Goal: Transaction & Acquisition: Download file/media

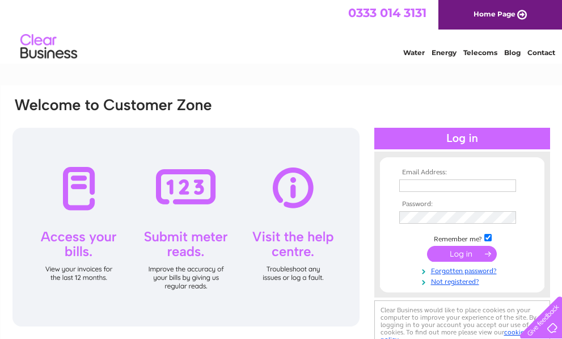
type input "mark@kdmshopfitting.com"
click at [458, 256] on input "submit" at bounding box center [462, 254] width 70 height 16
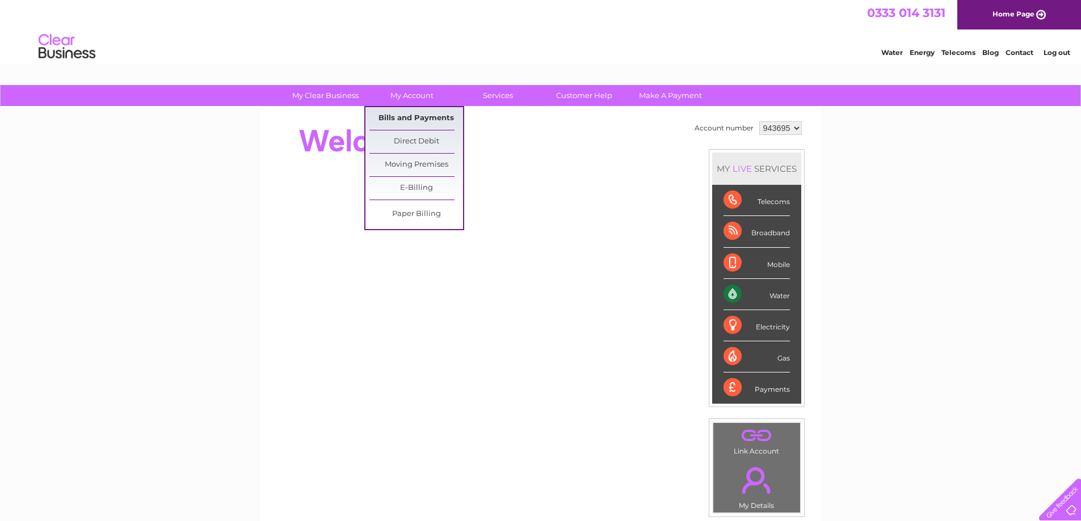
click at [424, 117] on link "Bills and Payments" at bounding box center [416, 118] width 94 height 23
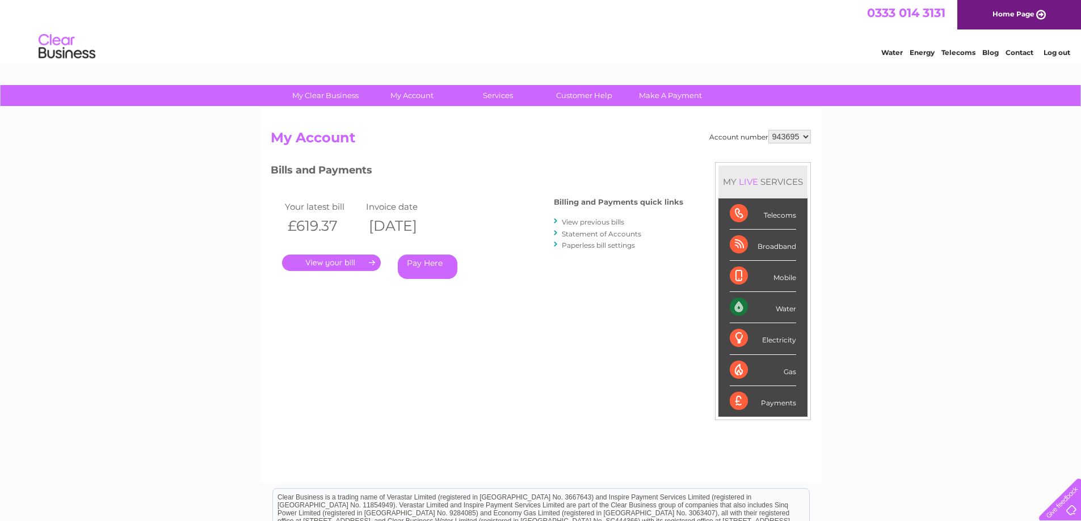
click at [599, 218] on link "View previous bills" at bounding box center [593, 222] width 62 height 9
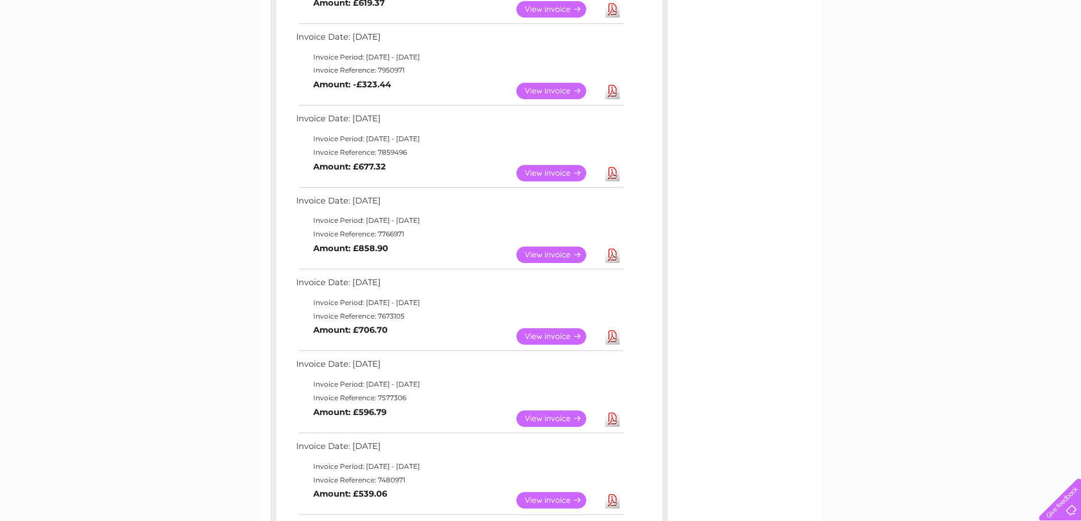
scroll to position [284, 0]
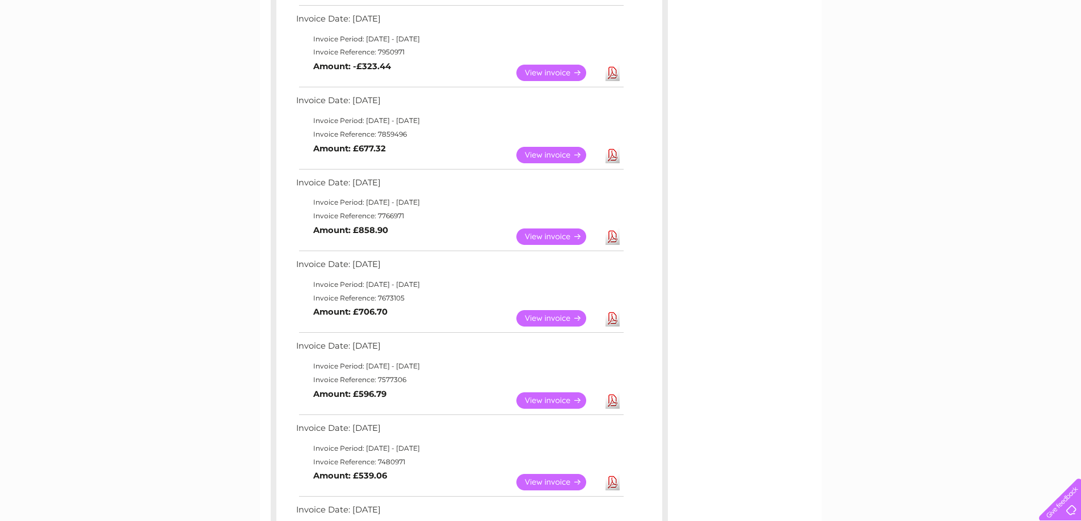
click at [613, 318] on link "Download" at bounding box center [612, 318] width 14 height 16
click at [611, 406] on link "Download" at bounding box center [612, 401] width 14 height 16
click at [611, 476] on link "Download" at bounding box center [612, 482] width 14 height 16
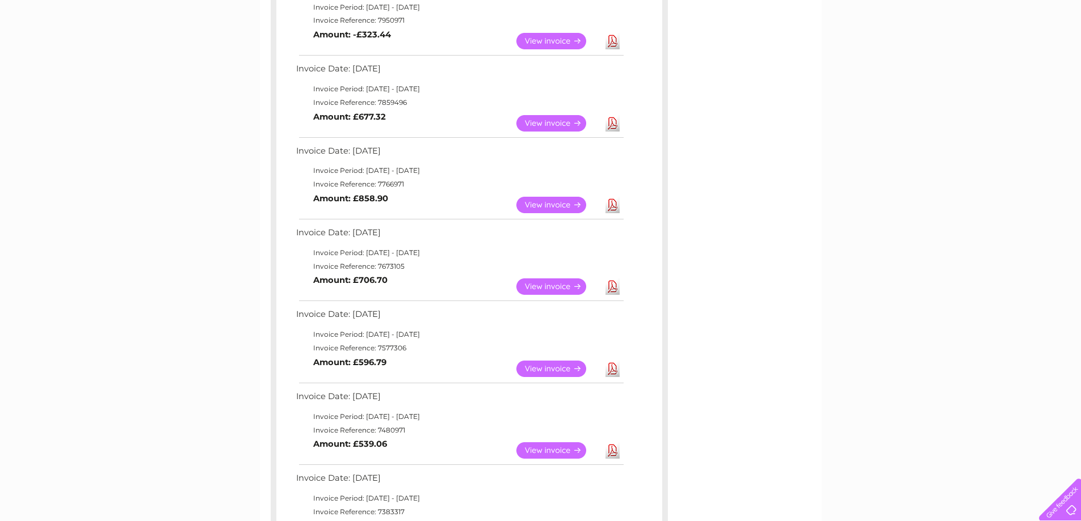
scroll to position [397, 0]
click at [614, 450] on link "Download" at bounding box center [612, 451] width 14 height 16
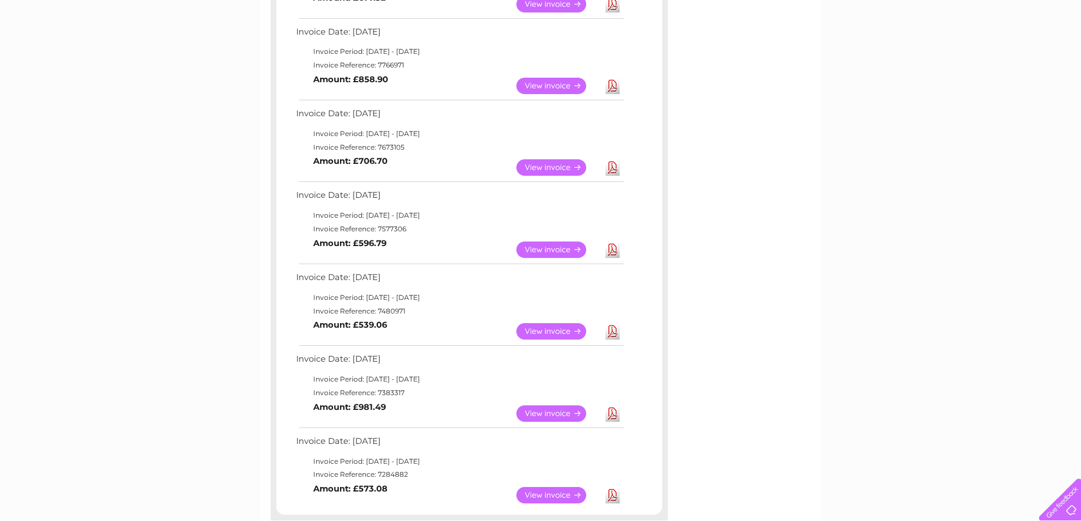
scroll to position [454, 0]
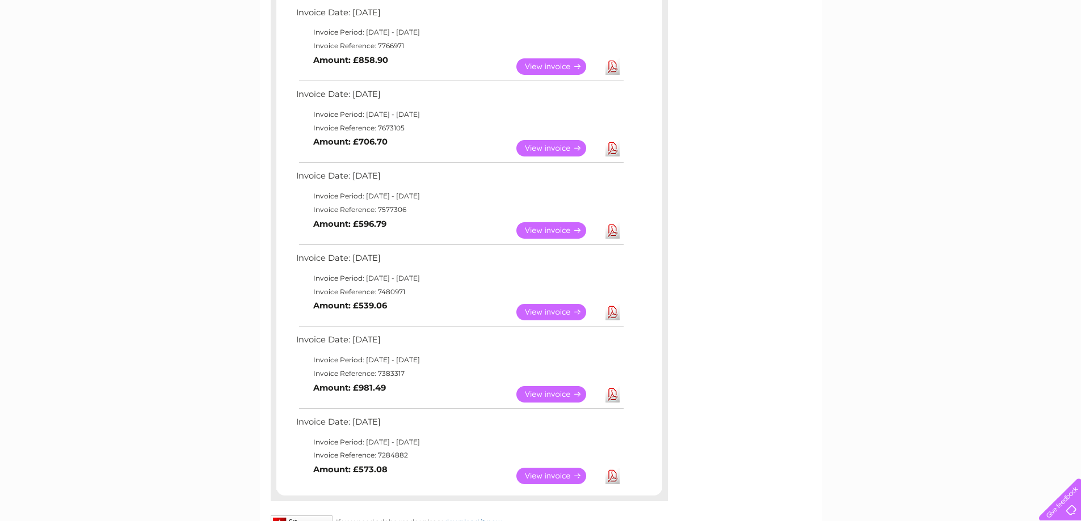
click at [613, 479] on link "Download" at bounding box center [612, 476] width 14 height 16
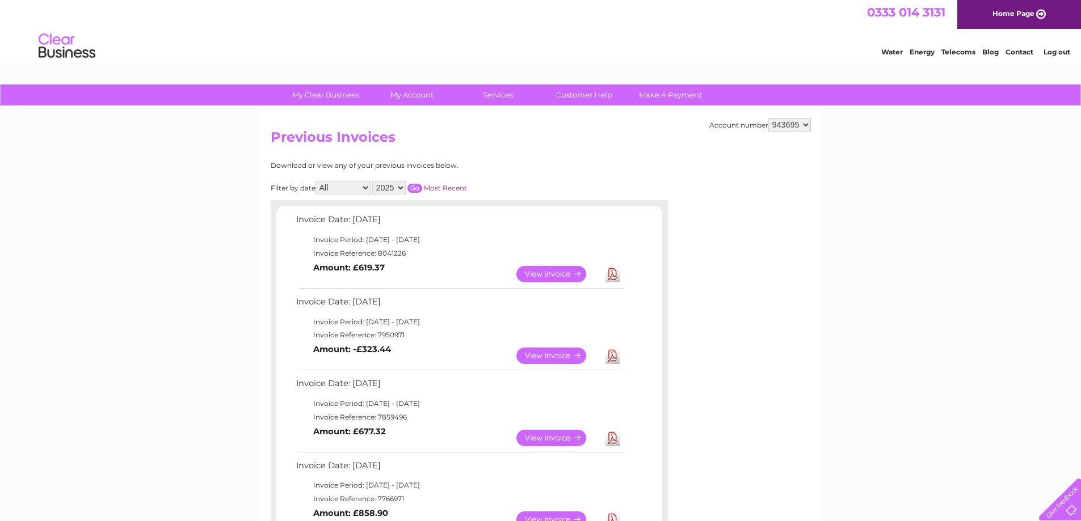
scroll to position [0, 0]
click at [403, 185] on select "2025 2024 2023 2022" at bounding box center [388, 189] width 33 height 14
select select "2024"
click at [373, 182] on select "2025 2024 2023 2022" at bounding box center [388, 189] width 33 height 14
click at [412, 189] on input "button" at bounding box center [414, 188] width 15 height 9
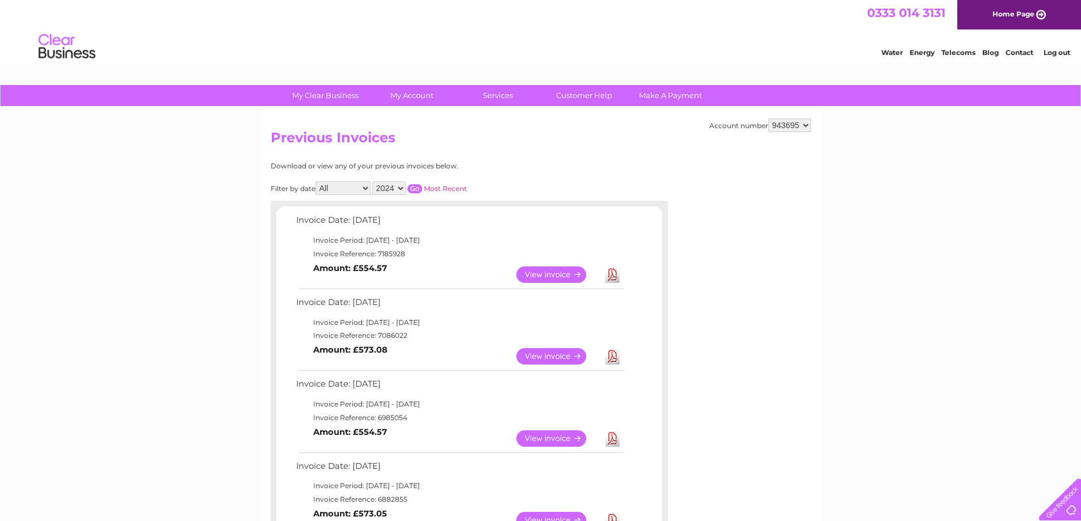
click at [609, 271] on link "Download" at bounding box center [612, 275] width 14 height 16
click at [613, 358] on link "Download" at bounding box center [612, 356] width 14 height 16
click at [611, 444] on link "Download" at bounding box center [612, 439] width 14 height 16
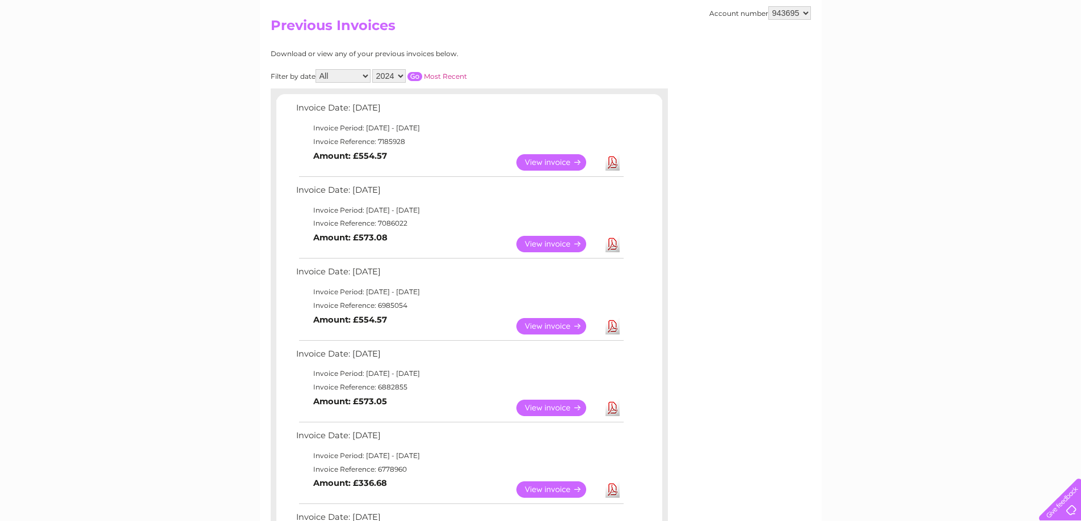
scroll to position [113, 0]
click at [609, 409] on link "Download" at bounding box center [612, 407] width 14 height 16
click at [609, 486] on link "Download" at bounding box center [612, 488] width 14 height 16
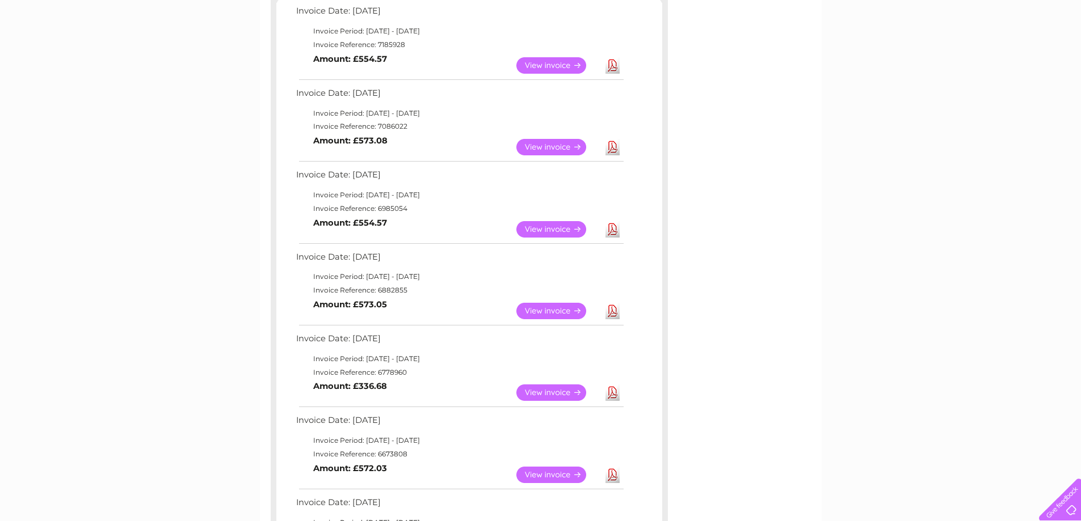
scroll to position [227, 0]
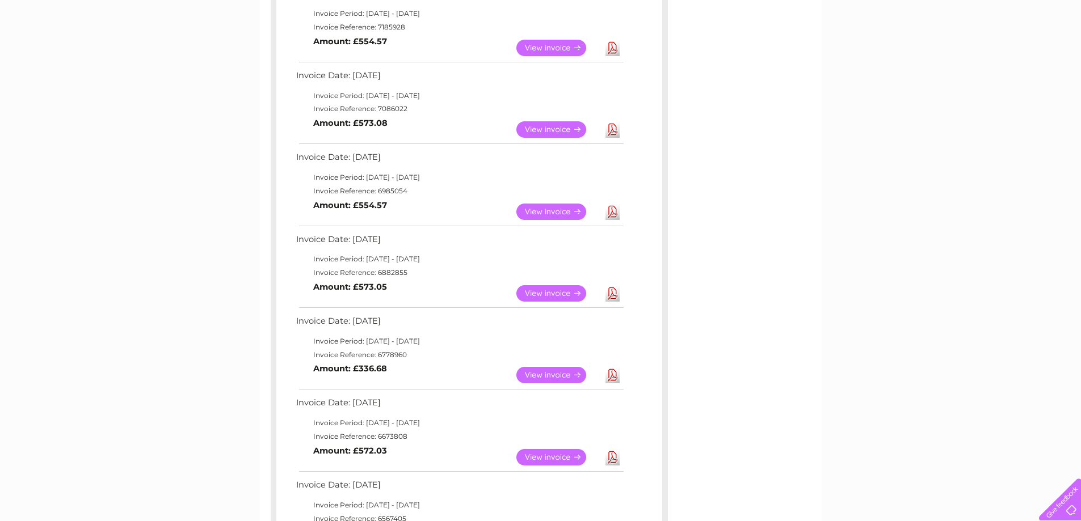
click at [615, 461] on link "Download" at bounding box center [612, 457] width 14 height 16
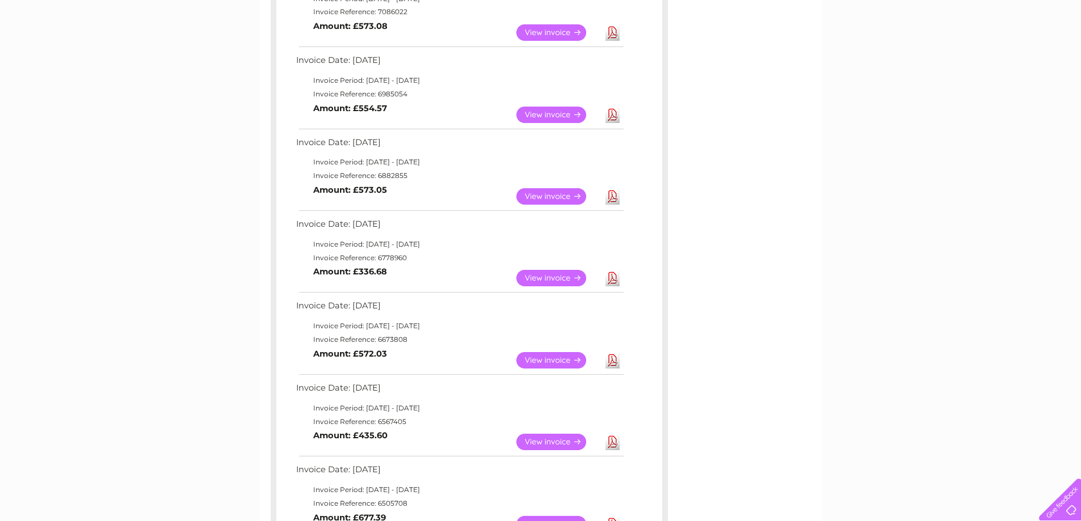
scroll to position [340, 0]
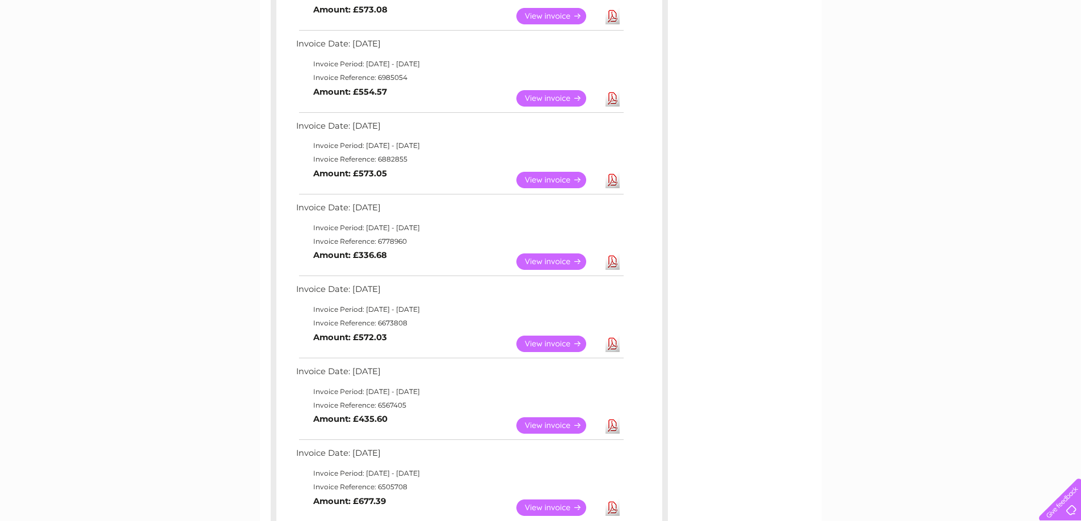
click at [613, 428] on link "Download" at bounding box center [612, 425] width 14 height 16
